Goal: Task Accomplishment & Management: Use online tool/utility

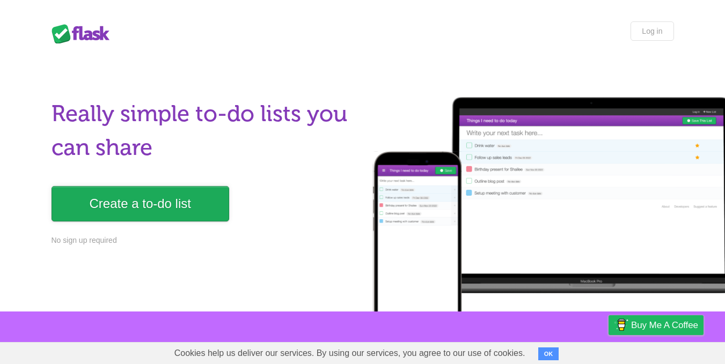
click at [143, 220] on link "Create a to-do list" at bounding box center [141, 203] width 178 height 35
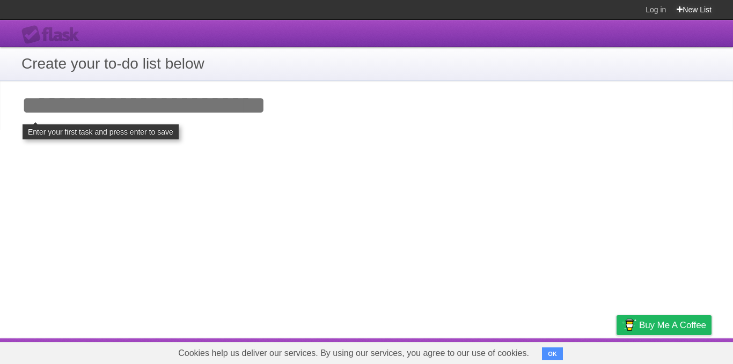
click at [682, 11] on link "New List" at bounding box center [694, 9] width 35 height 19
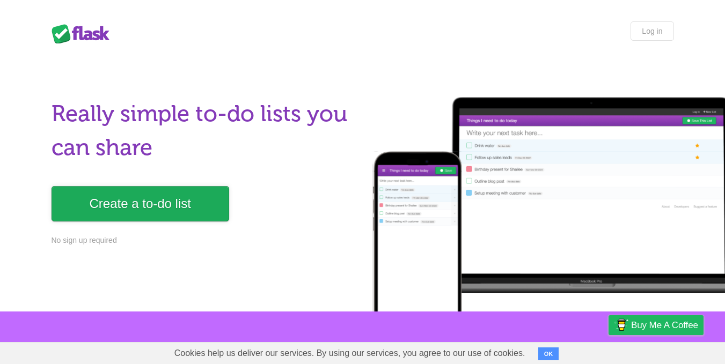
click at [160, 209] on link "Create a to-do list" at bounding box center [141, 203] width 178 height 35
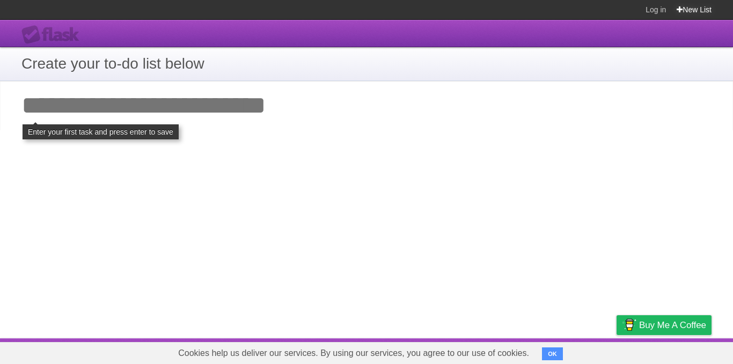
click at [695, 2] on link "New List" at bounding box center [694, 9] width 35 height 19
click at [693, 6] on link "New List" at bounding box center [694, 9] width 35 height 19
click at [616, 189] on div "**********" at bounding box center [366, 179] width 733 height 319
click at [655, 321] on span "Buy me a coffee" at bounding box center [672, 325] width 67 height 19
